Goal: Task Accomplishment & Management: Complete application form

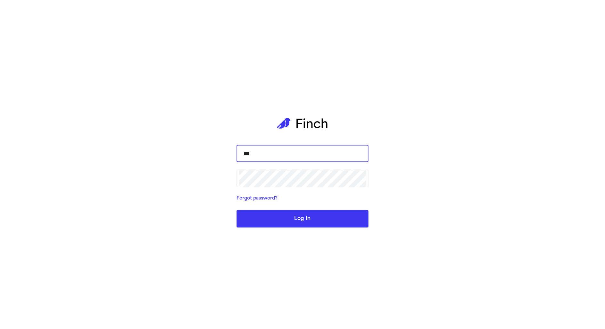
type input "****"
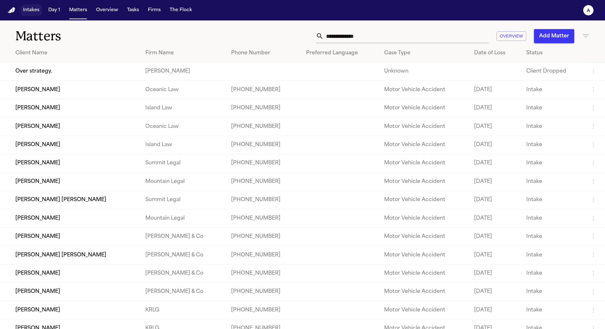
click at [35, 10] on button "Intakes" at bounding box center [30, 10] width 21 height 12
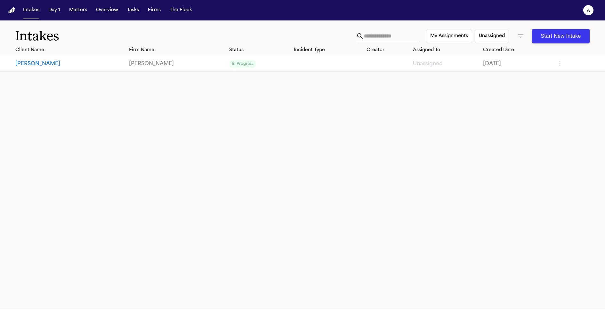
click at [51, 64] on button "Ethan Gumabay" at bounding box center [69, 64] width 109 height 8
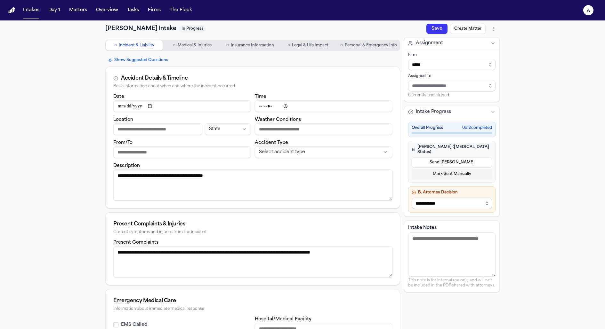
click at [380, 48] on span "Personal & Emergency Info" at bounding box center [371, 45] width 52 height 5
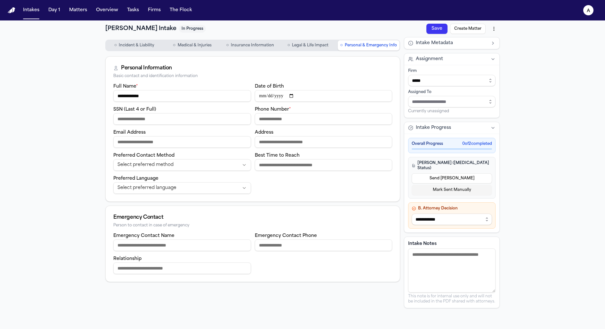
click at [456, 173] on button "Send [PERSON_NAME]" at bounding box center [452, 178] width 80 height 10
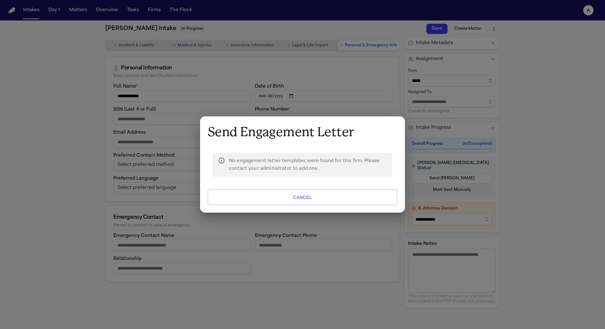
click at [348, 197] on button "Cancel" at bounding box center [302, 197] width 189 height 15
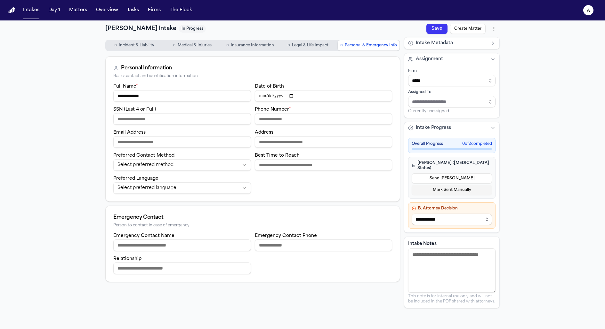
click at [453, 173] on button "Send [PERSON_NAME]" at bounding box center [452, 178] width 80 height 10
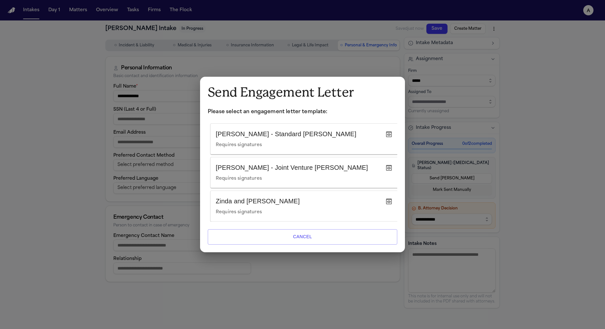
click at [389, 131] on icon "button" at bounding box center [389, 135] width 8 height 8
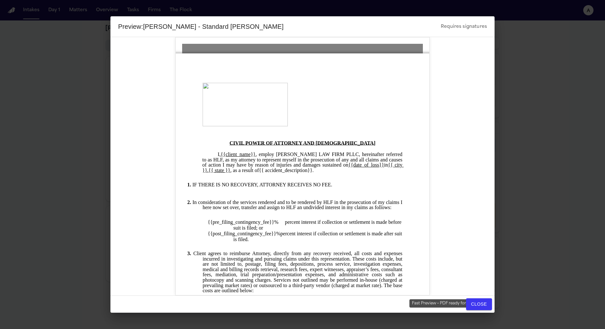
click at [484, 305] on button "Close" at bounding box center [479, 305] width 26 height 12
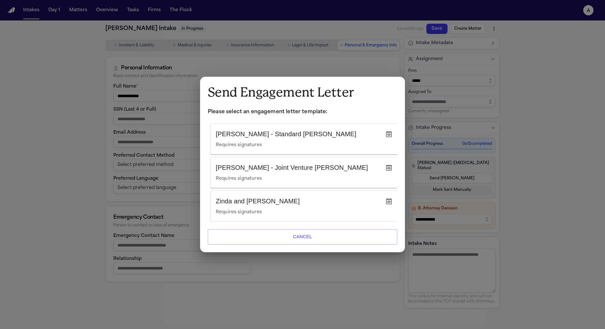
scroll to position [0, 2]
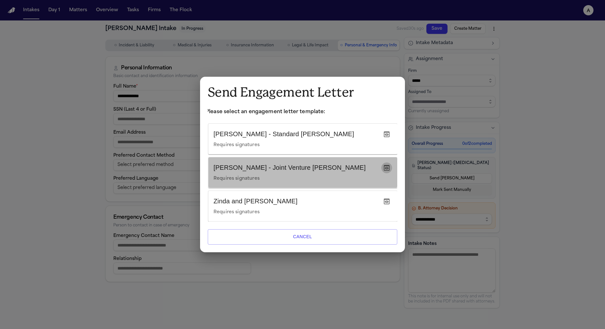
click at [388, 165] on icon "button" at bounding box center [387, 168] width 8 height 8
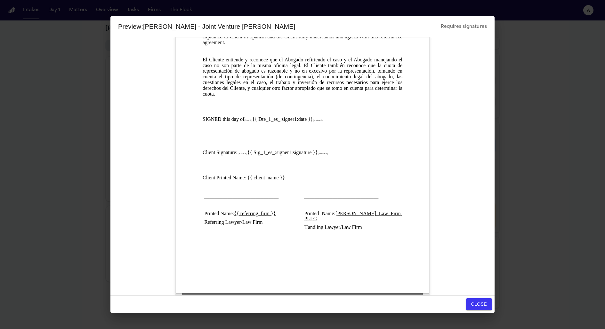
scroll to position [0, 0]
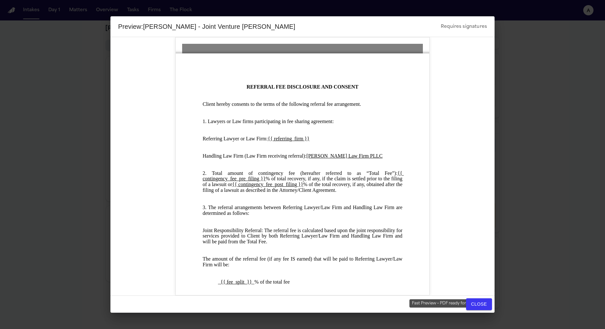
click at [478, 302] on button "Close" at bounding box center [479, 305] width 26 height 12
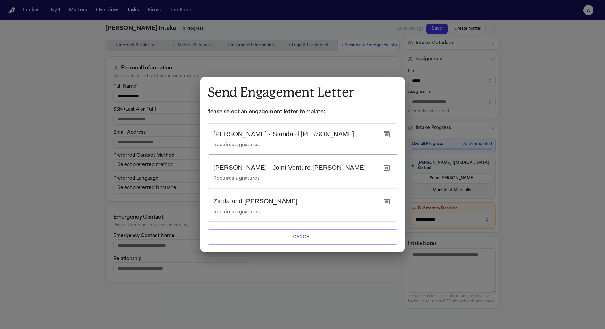
click at [387, 199] on icon "button" at bounding box center [387, 202] width 6 height 6
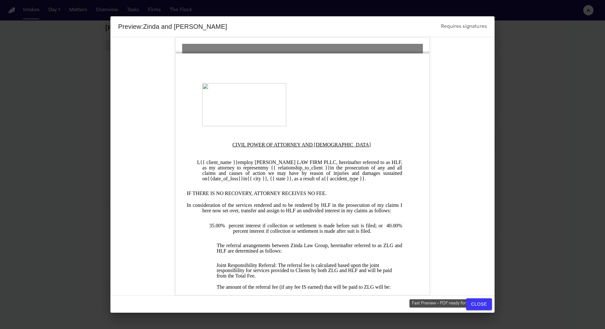
click at [474, 309] on button "Close" at bounding box center [479, 305] width 26 height 12
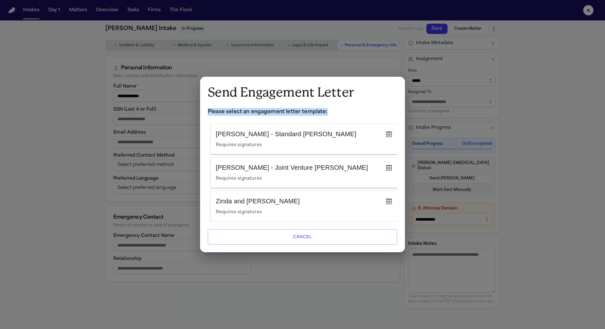
drag, startPoint x: 329, startPoint y: 112, endPoint x: 204, endPoint y: 111, distance: 125.8
click at [204, 111] on div "Send Engagement Letter Please select an engagement letter template: [PERSON_NAM…" at bounding box center [302, 164] width 205 height 175
copy p "Please select an engagement letter template:"
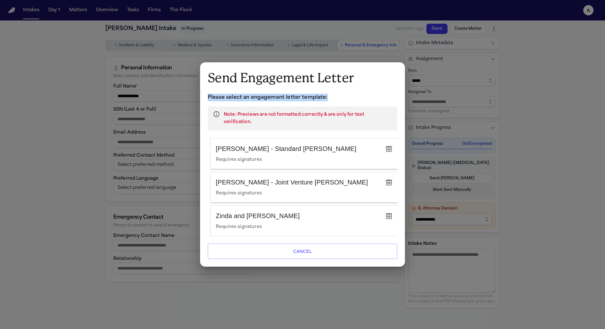
click at [289, 144] on h6 "[PERSON_NAME] - Standard [PERSON_NAME]" at bounding box center [299, 149] width 166 height 10
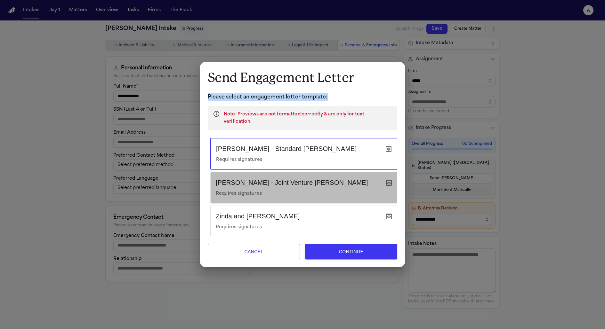
click at [303, 182] on div "[PERSON_NAME] - Joint Venture [PERSON_NAME] Requires signatures" at bounding box center [299, 188] width 166 height 20
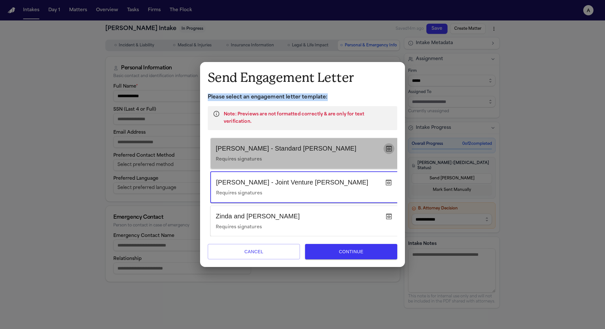
click at [388, 146] on icon "button" at bounding box center [389, 149] width 6 height 6
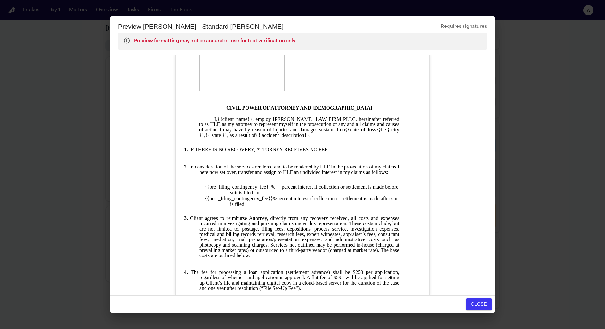
scroll to position [53, 7]
click at [478, 304] on button "Close" at bounding box center [479, 305] width 26 height 12
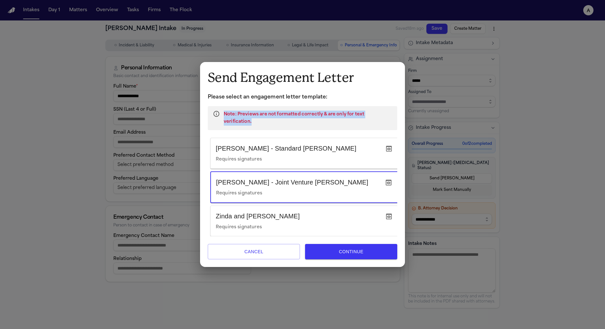
drag, startPoint x: 393, startPoint y: 119, endPoint x: 222, endPoint y: 116, distance: 170.9
click at [222, 116] on div "Note: Previews are not formatted correctly & are only for text verification." at bounding box center [302, 118] width 189 height 24
click at [389, 99] on p "Please select an engagement letter template:" at bounding box center [302, 97] width 189 height 8
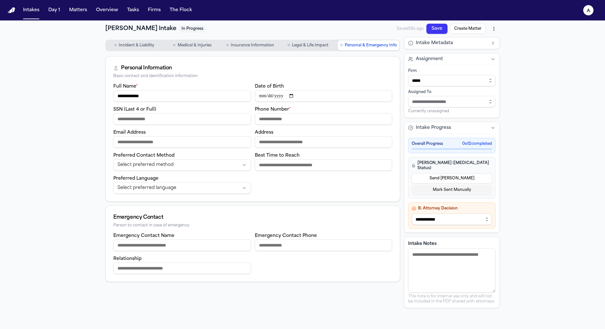
click at [449, 173] on button "Send [PERSON_NAME]" at bounding box center [452, 178] width 80 height 10
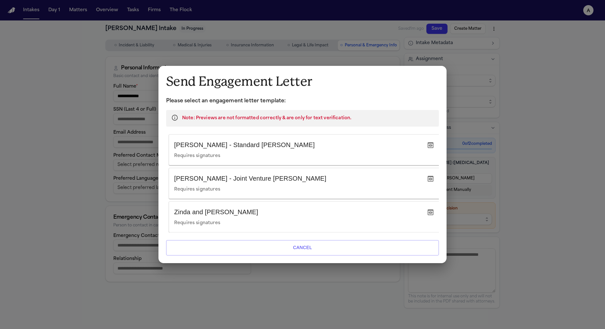
scroll to position [0, 2]
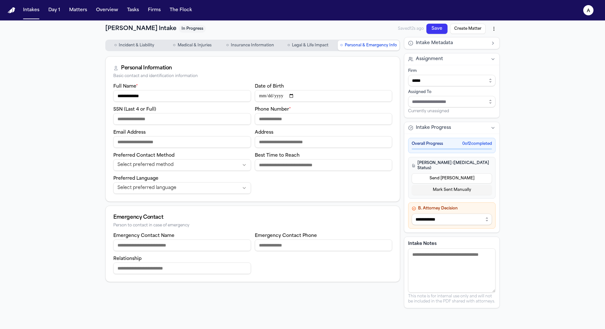
click at [429, 173] on button "Send [PERSON_NAME]" at bounding box center [452, 178] width 80 height 10
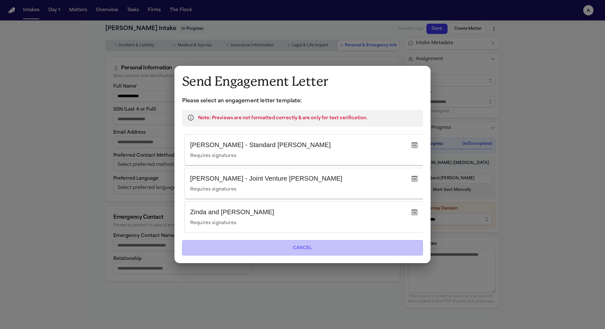
click at [222, 249] on button "Cancel" at bounding box center [302, 247] width 241 height 15
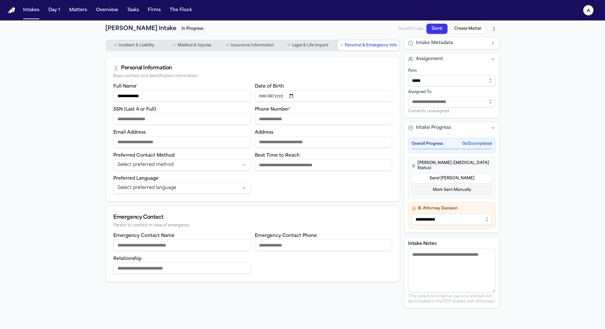
click at [455, 173] on button "Send [PERSON_NAME]" at bounding box center [452, 178] width 80 height 10
click at [478, 175] on button "Send [PERSON_NAME]" at bounding box center [452, 178] width 80 height 10
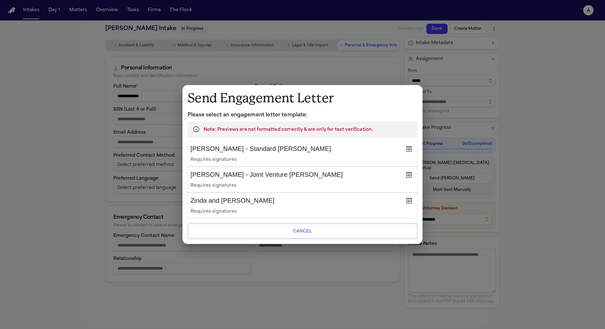
click at [343, 179] on h6 "[PERSON_NAME] - Joint Venture [PERSON_NAME]" at bounding box center [296, 175] width 212 height 10
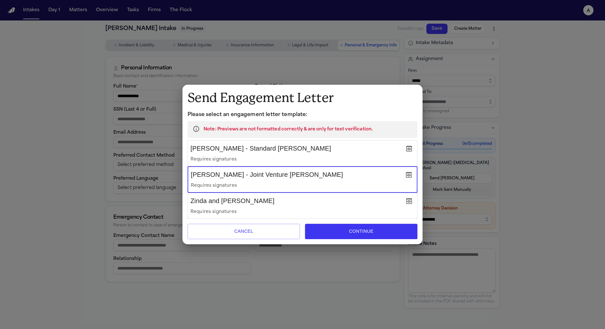
click at [340, 199] on h6 "Zinda and [PERSON_NAME]" at bounding box center [296, 201] width 212 height 10
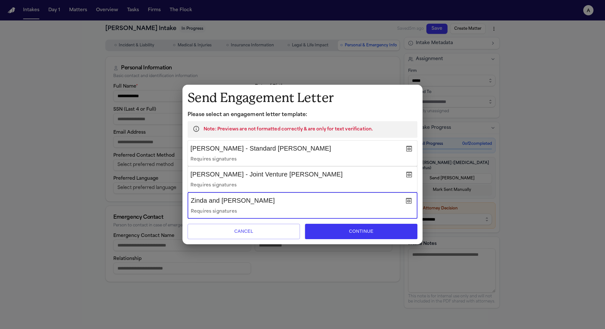
click at [339, 154] on div "[PERSON_NAME] - Standard [PERSON_NAME] Requires signatures" at bounding box center [296, 153] width 212 height 20
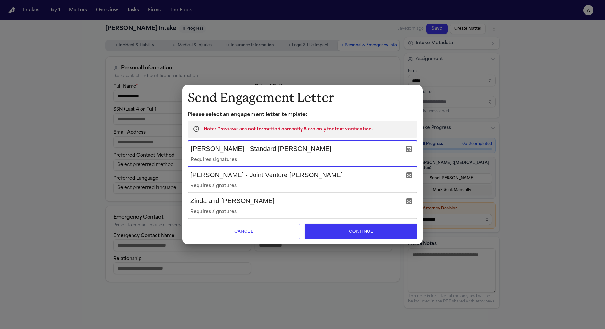
click at [339, 178] on h6 "[PERSON_NAME] - Joint Venture [PERSON_NAME]" at bounding box center [296, 175] width 212 height 10
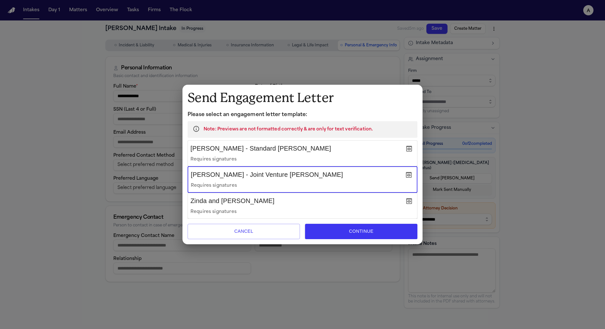
click at [340, 202] on h6 "Zinda and [PERSON_NAME]" at bounding box center [296, 201] width 212 height 10
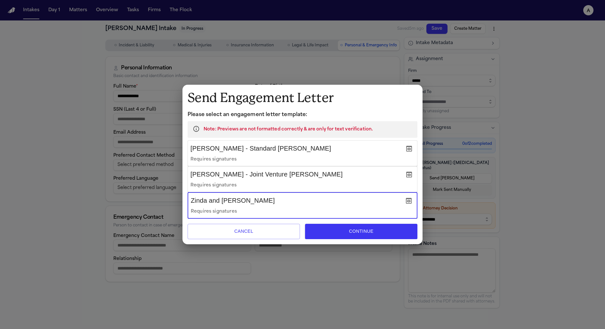
click at [410, 202] on icon "button" at bounding box center [409, 201] width 6 height 6
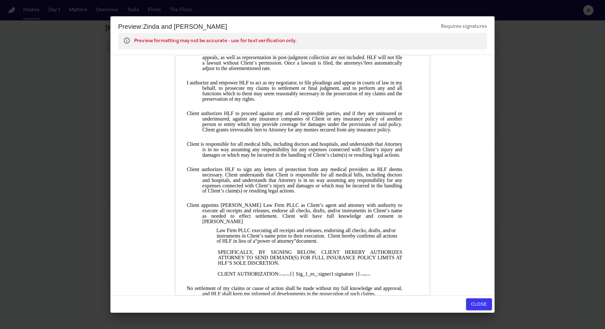
scroll to position [663, 0]
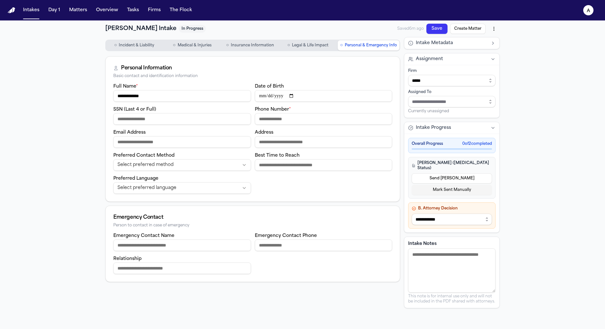
click at [464, 173] on button "Send [PERSON_NAME]" at bounding box center [452, 178] width 80 height 10
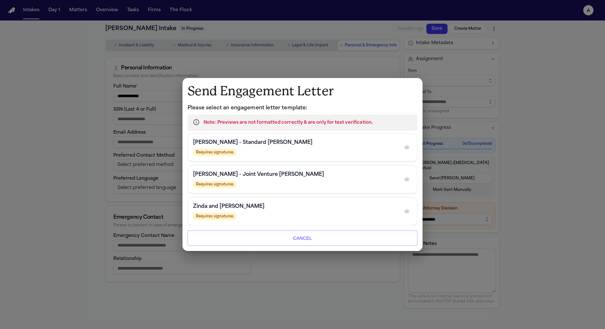
click at [307, 148] on div "[PERSON_NAME] - Standard [PERSON_NAME] Requires signatures" at bounding box center [295, 147] width 205 height 17
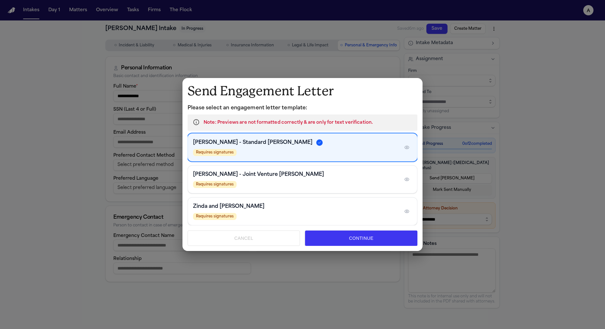
click at [307, 174] on div "[PERSON_NAME] - Joint Venture [PERSON_NAME]" at bounding box center [295, 175] width 205 height 8
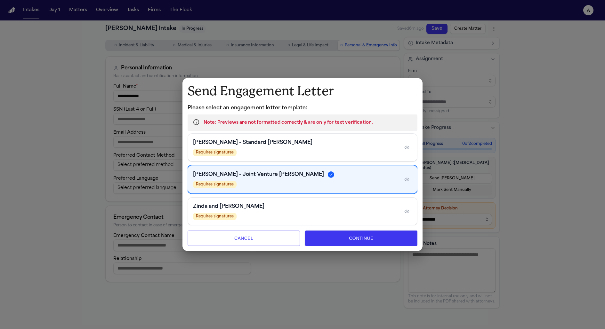
click at [308, 207] on div "Zinda and [PERSON_NAME]" at bounding box center [295, 207] width 205 height 8
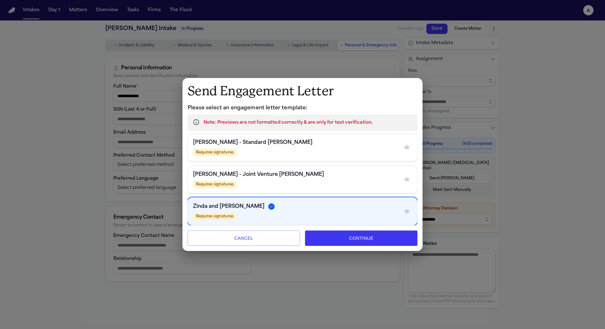
click at [409, 149] on icon "button" at bounding box center [406, 147] width 5 height 5
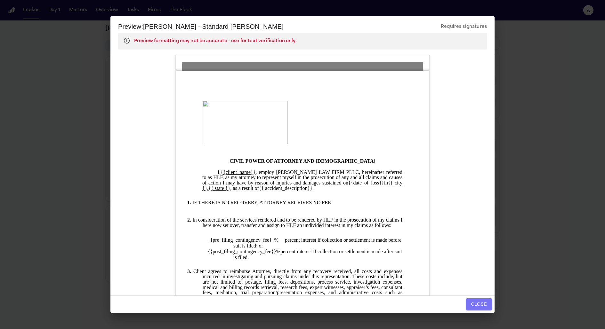
click at [474, 309] on button "Close" at bounding box center [479, 305] width 26 height 12
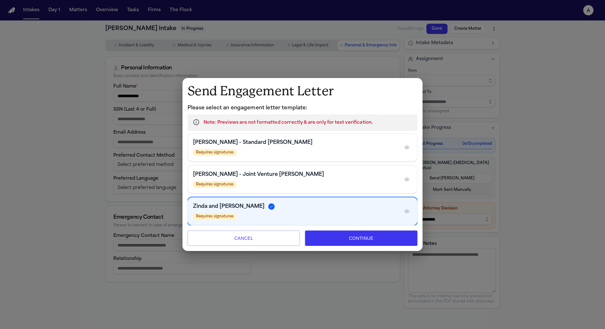
click at [360, 182] on div "Requires signatures" at bounding box center [295, 184] width 205 height 7
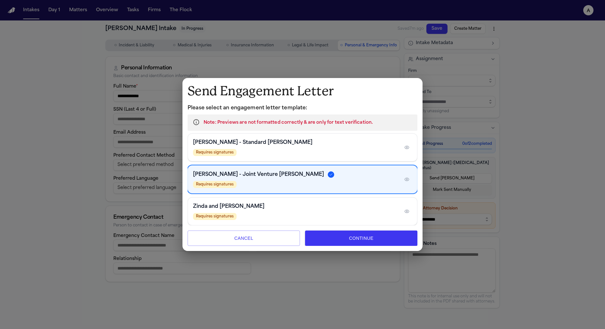
click at [408, 148] on icon "button" at bounding box center [406, 147] width 5 height 5
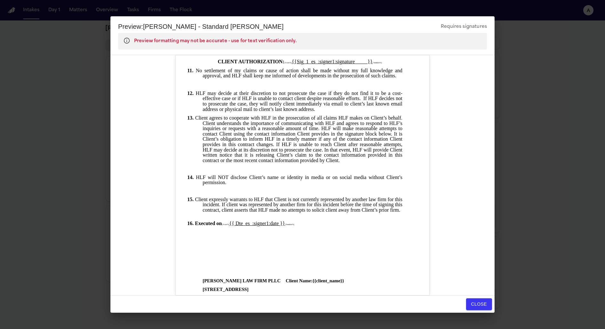
scroll to position [544, 0]
click at [474, 301] on button "Close" at bounding box center [479, 305] width 26 height 12
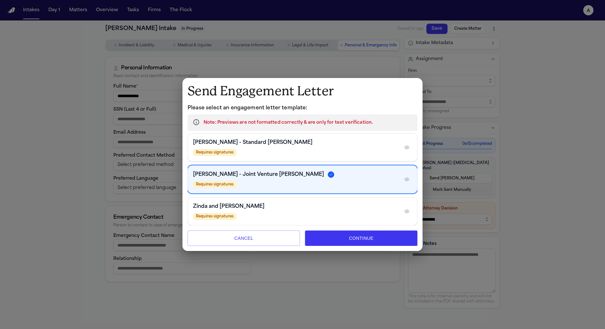
click at [273, 141] on div "[PERSON_NAME] - Standard [PERSON_NAME]" at bounding box center [295, 143] width 205 height 8
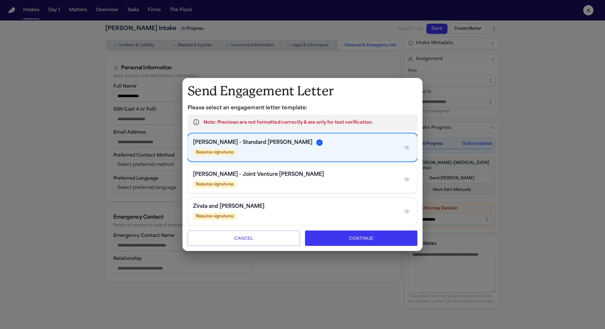
click at [408, 150] on icon "button" at bounding box center [406, 147] width 5 height 5
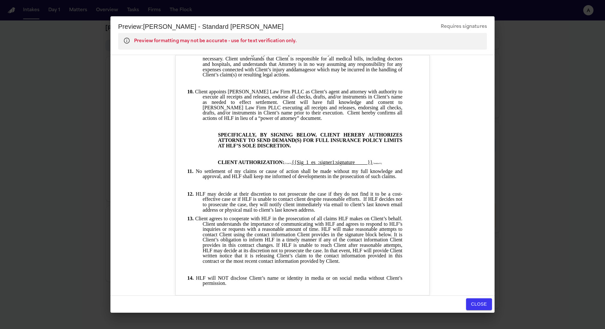
scroll to position [451, 0]
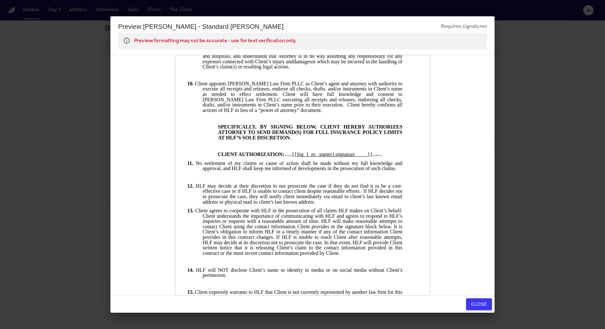
click at [481, 309] on button "Close" at bounding box center [479, 305] width 26 height 12
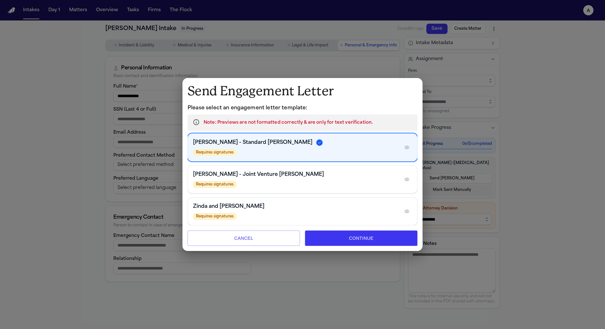
click at [358, 240] on button "Continue" at bounding box center [361, 238] width 112 height 15
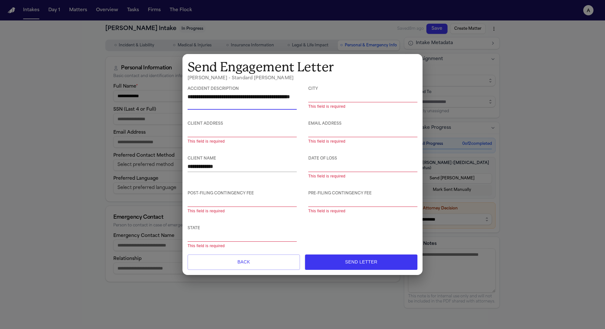
click at [228, 263] on button "Back" at bounding box center [244, 262] width 112 height 15
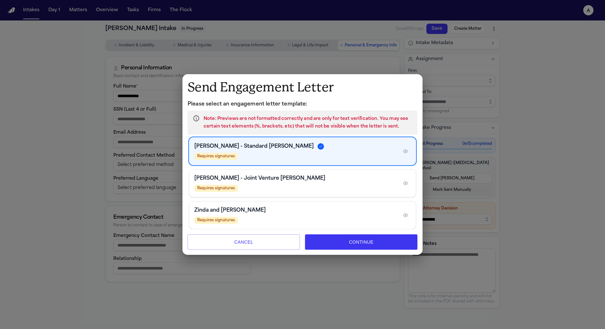
click at [326, 189] on div "Requires signatures" at bounding box center [295, 188] width 202 height 7
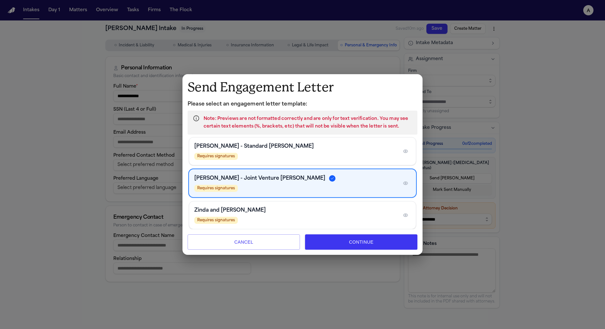
click at [330, 206] on div "Zinda and Hecht LOE Requires signatures" at bounding box center [302, 216] width 227 height 28
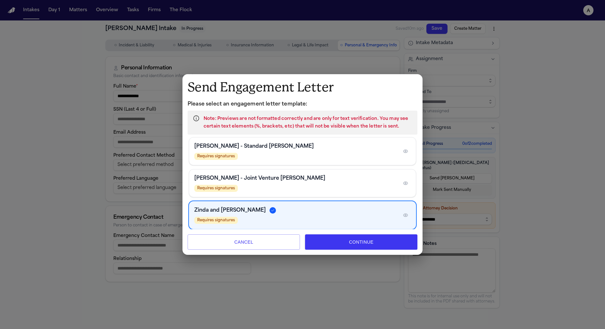
click at [349, 104] on p "Please select an engagement letter template:" at bounding box center [303, 104] width 230 height 8
